Goal: Information Seeking & Learning: Learn about a topic

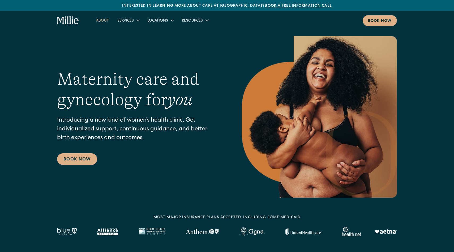
drag, startPoint x: 102, startPoint y: 21, endPoint x: 109, endPoint y: 18, distance: 7.3
click at [159, 41] on link "[GEOGRAPHIC_DATA]" at bounding box center [169, 42] width 46 height 9
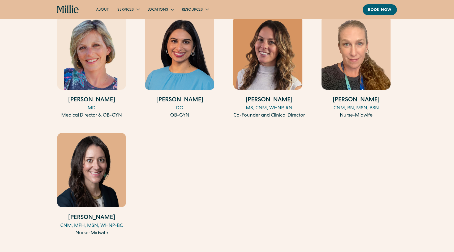
scroll to position [571, 0]
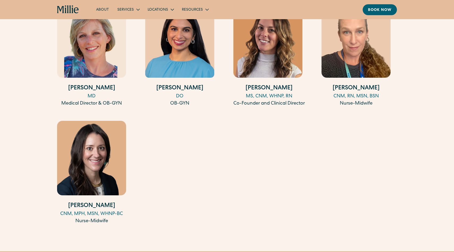
click at [85, 167] on img at bounding box center [91, 158] width 69 height 74
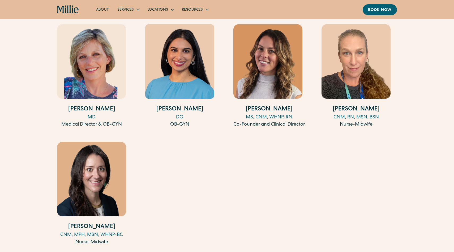
scroll to position [550, 0]
click at [180, 76] on img at bounding box center [179, 61] width 69 height 74
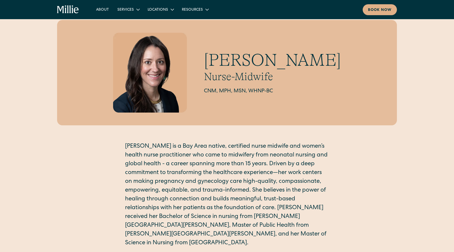
scroll to position [15, 0]
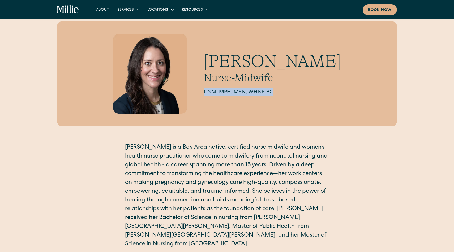
drag, startPoint x: 228, startPoint y: 92, endPoint x: 306, endPoint y: 92, distance: 78.1
click at [306, 92] on h2 "CNM, MPH, MSN, WHNP-BC" at bounding box center [272, 92] width 137 height 8
copy h2 "CNM, MPH, MSN, WHNP-BC"
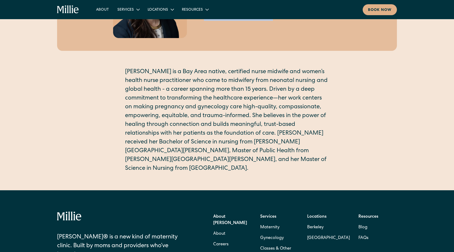
scroll to position [198, 0]
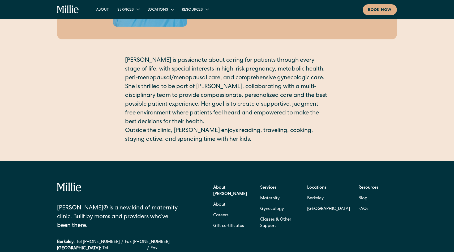
scroll to position [105, 0]
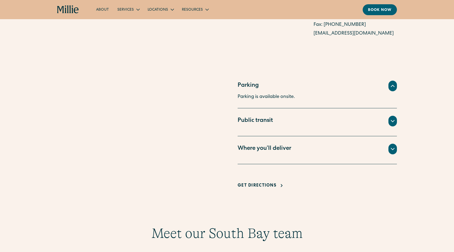
scroll to position [313, 0]
